Goal: Information Seeking & Learning: Learn about a topic

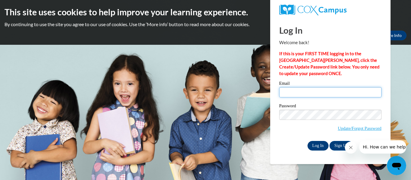
type input "blawrence@pelham-city.k12.ga.us"
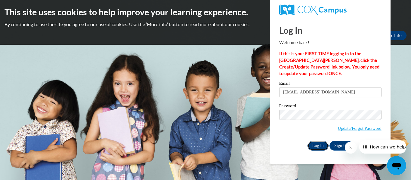
click at [314, 145] on input "Log In" at bounding box center [318, 146] width 21 height 10
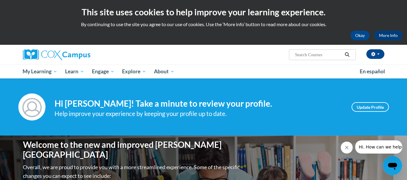
click at [299, 52] on input "Search..." at bounding box center [318, 54] width 48 height 7
type input "Ecosystem"
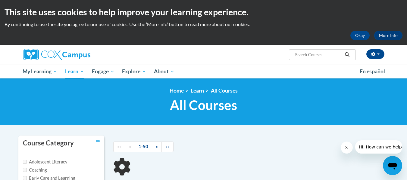
type input "Ecosystem"
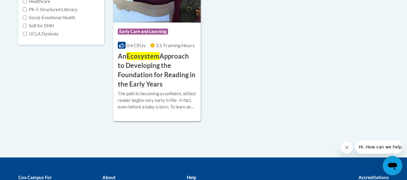
scroll to position [194, 0]
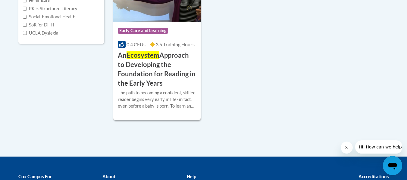
click at [153, 68] on h3 "An Ecosystem Approach to Developing the Foundation for Reading in the Early Yea…" at bounding box center [157, 69] width 79 height 37
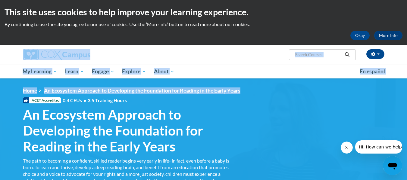
drag, startPoint x: 406, startPoint y: 24, endPoint x: 411, endPoint y: 80, distance: 55.6
click at [406, 80] on html "This site uses cookies to help improve your learning experience. By continuing …" at bounding box center [203, 90] width 407 height 180
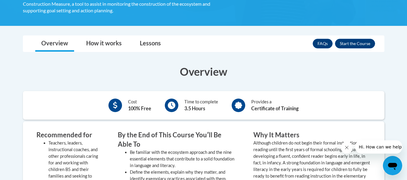
scroll to position [204, 0]
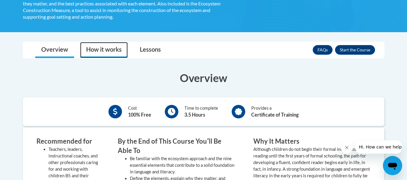
click at [110, 53] on link "How it works" at bounding box center [104, 50] width 48 height 16
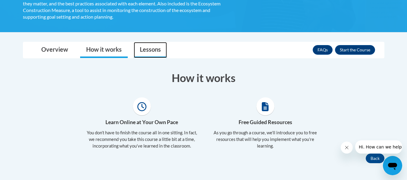
click at [146, 51] on link "Lessons" at bounding box center [150, 50] width 33 height 16
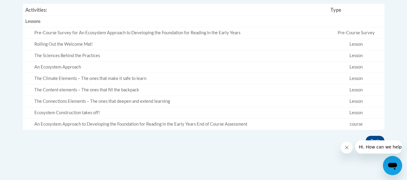
scroll to position [298, 0]
click at [357, 111] on td "Lesson" at bounding box center [356, 111] width 56 height 11
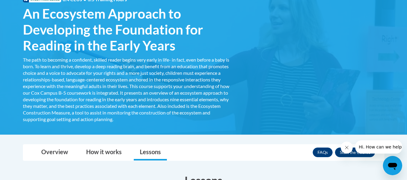
scroll to position [0, 0]
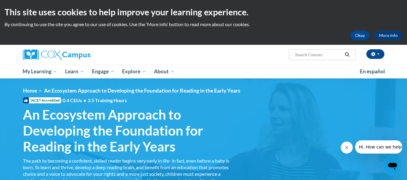
click at [298, 54] on input "Search..." at bounding box center [318, 54] width 48 height 7
type input "Ecosystem Measure"
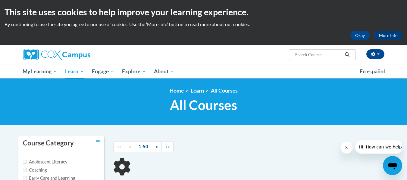
type input "Ecosystem Measure"
